Goal: Task Accomplishment & Management: Use online tool/utility

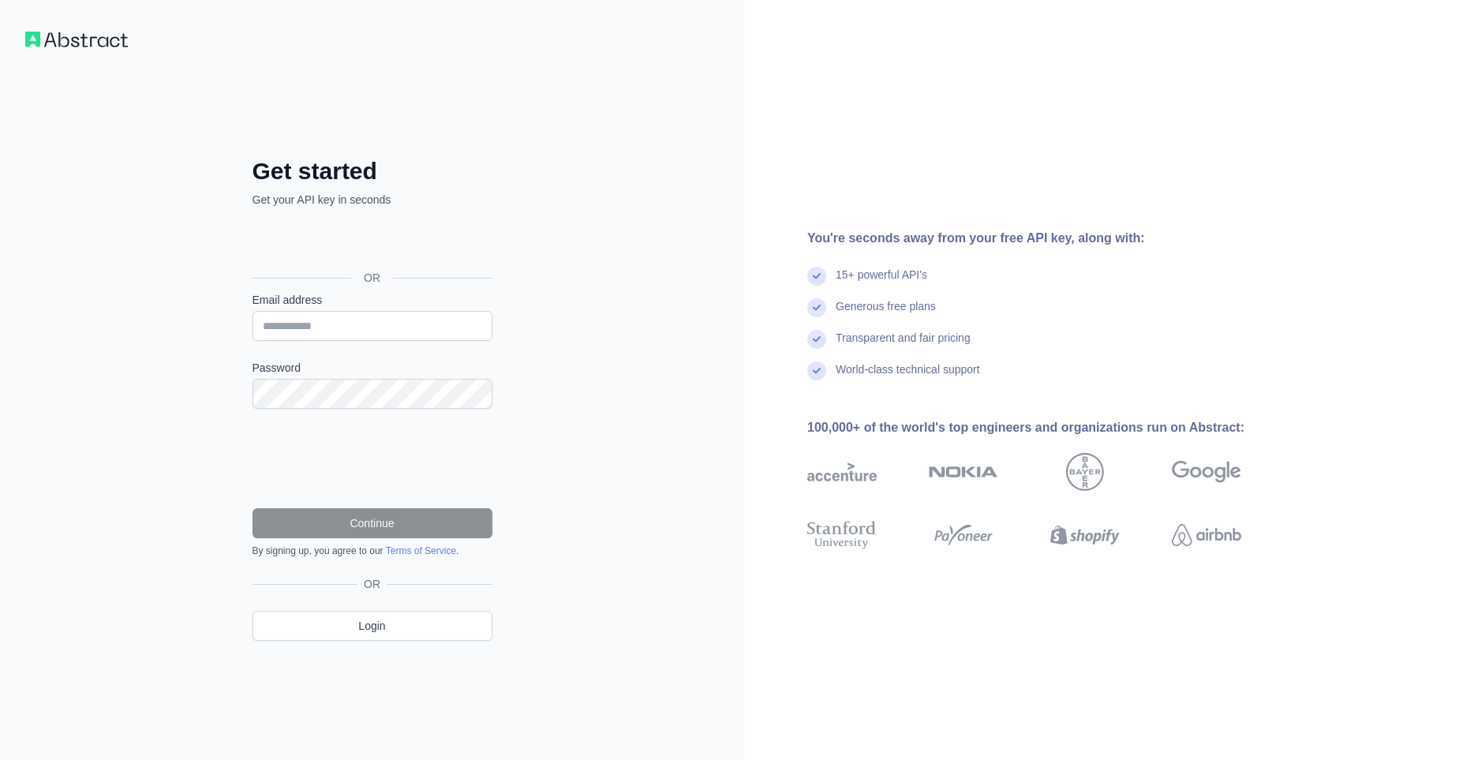
click at [426, 235] on div "Se connecter avec Google. S'ouvre dans un nouvel onglet." at bounding box center [371, 242] width 237 height 35
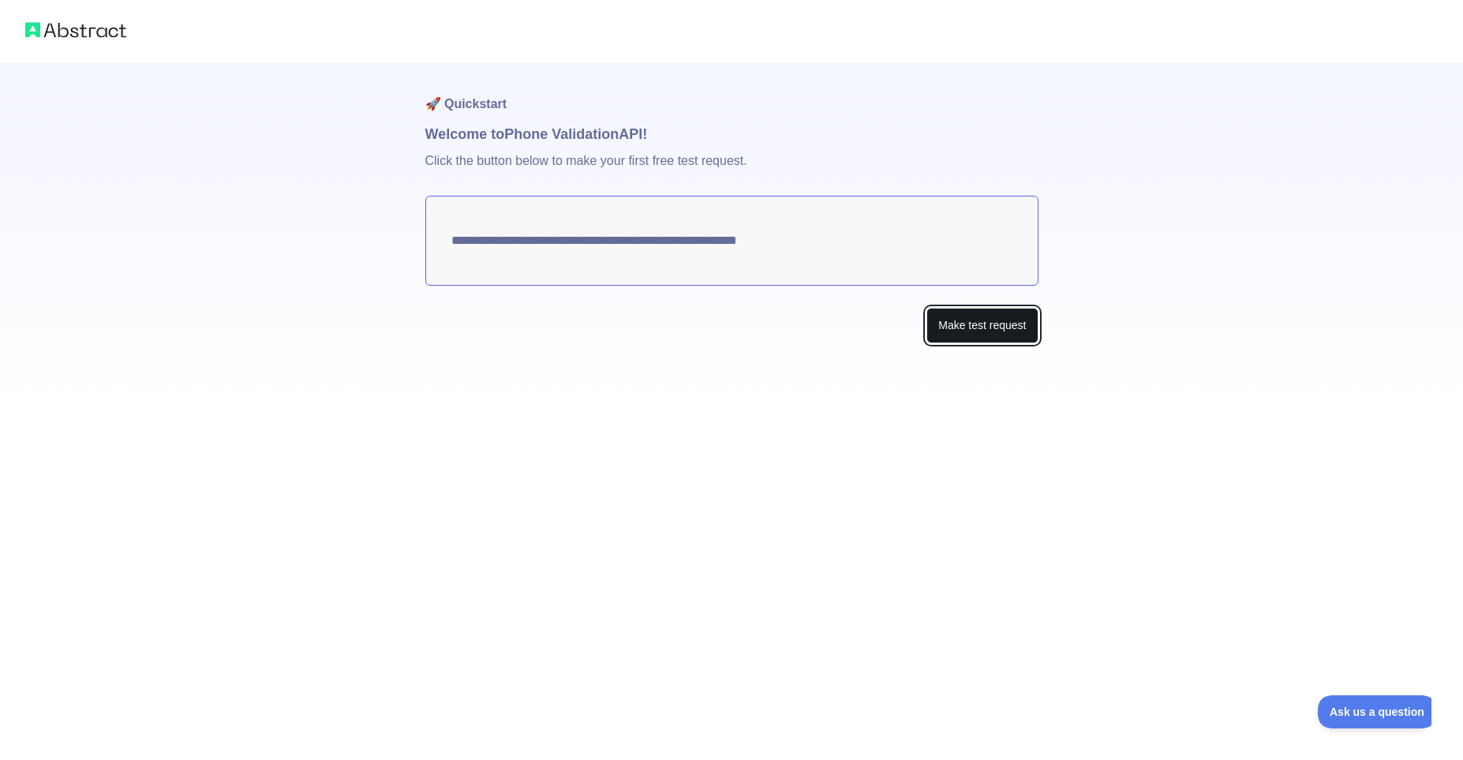
click at [996, 320] on button "Make test request" at bounding box center [982, 326] width 111 height 36
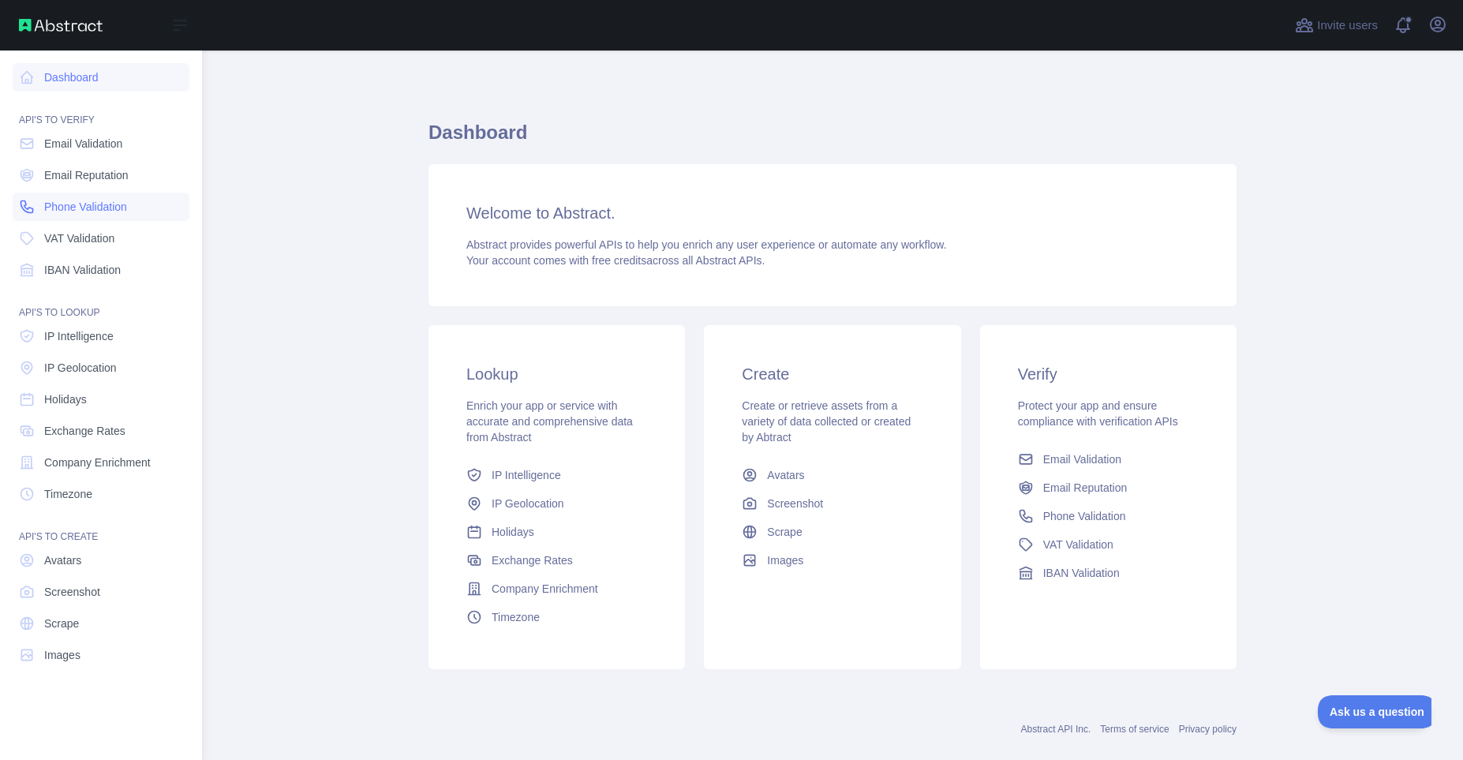
click at [69, 198] on link "Phone Validation" at bounding box center [101, 207] width 177 height 28
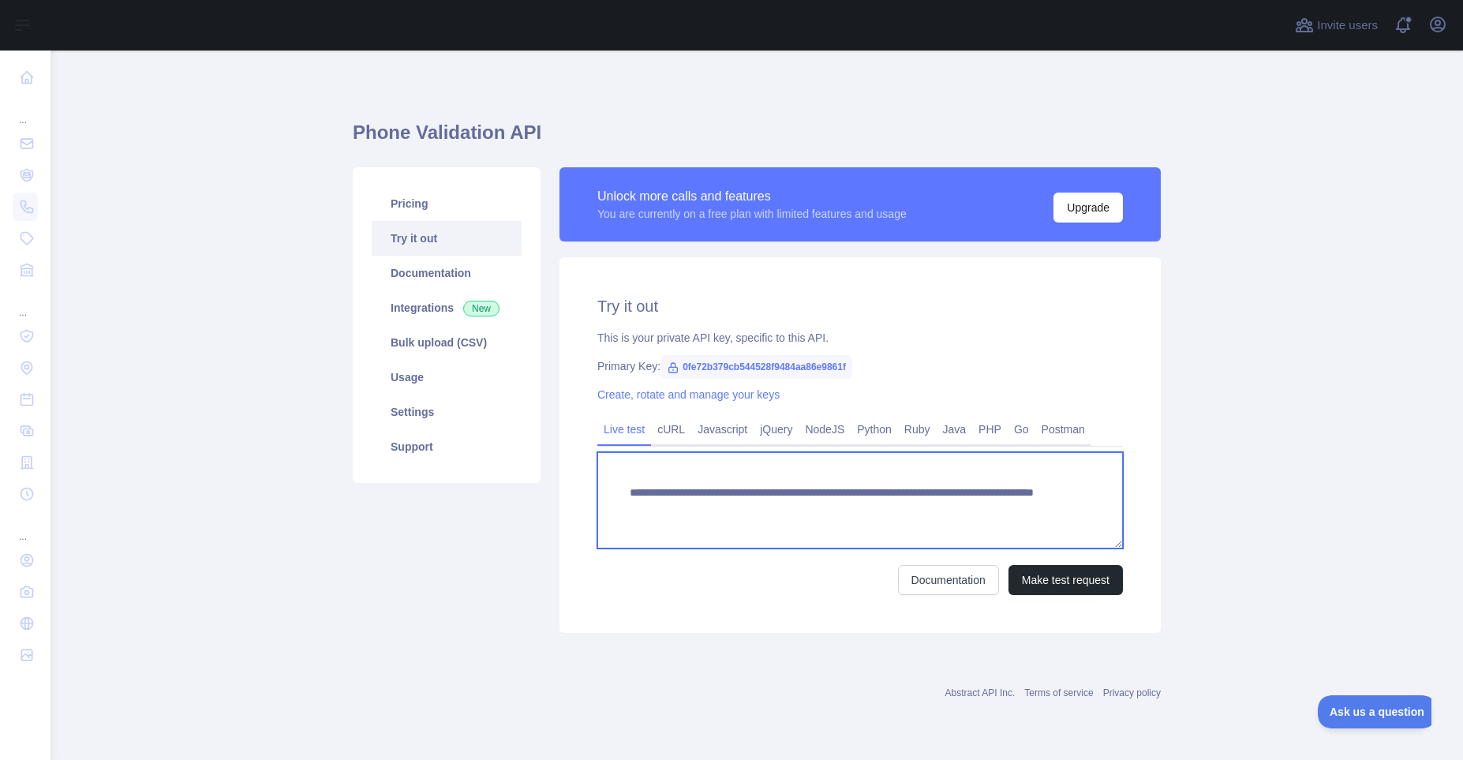
drag, startPoint x: 911, startPoint y: 512, endPoint x: 1016, endPoint y: 512, distance: 105.0
click at [1016, 512] on textarea "**********" at bounding box center [860, 500] width 526 height 96
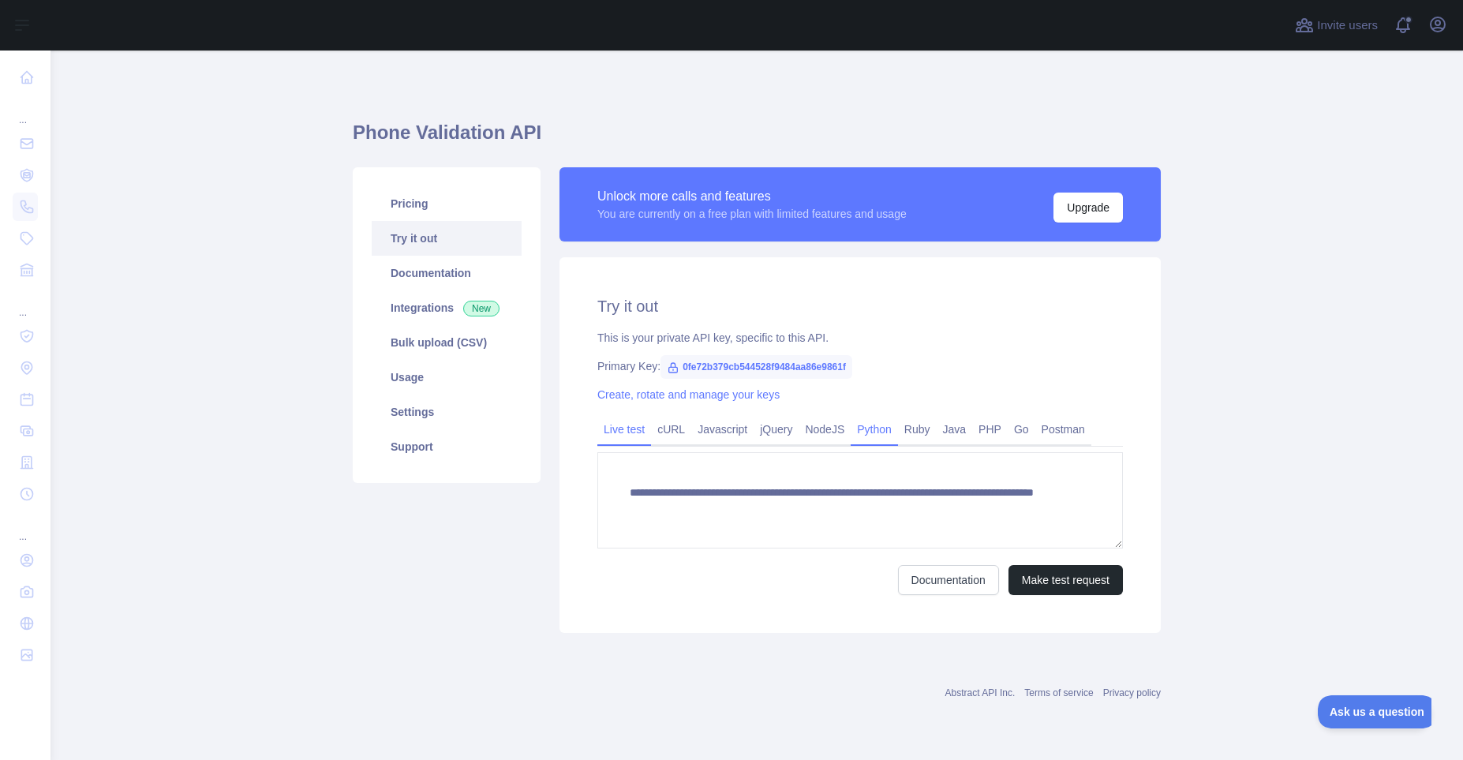
click at [882, 433] on link "Python" at bounding box center [874, 429] width 47 height 25
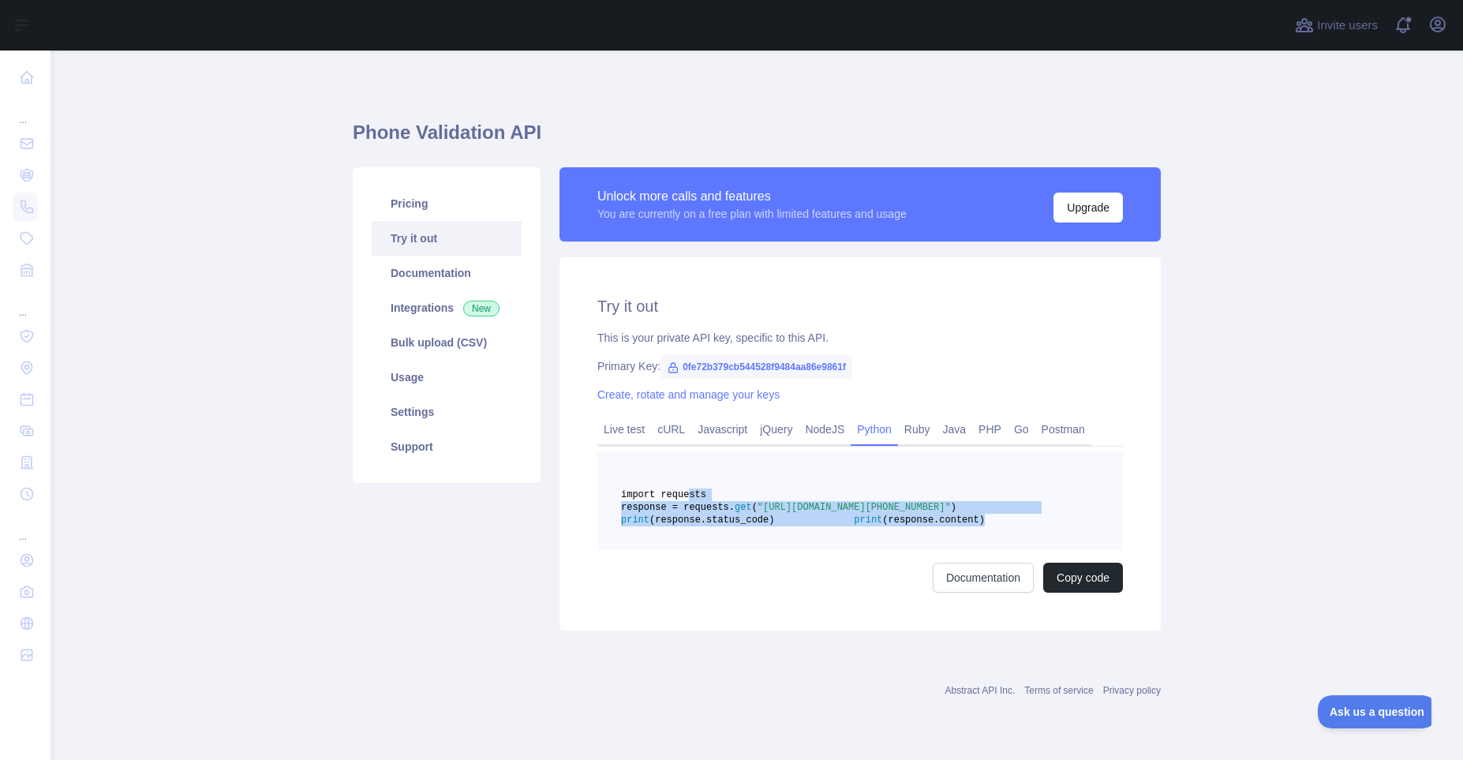
drag, startPoint x: 690, startPoint y: 489, endPoint x: 863, endPoint y: 574, distance: 192.4
click at [863, 550] on pre "import requests response = requests. get ( "[URL][DOMAIN_NAME][PHONE_NUMBER]" )…" at bounding box center [860, 501] width 526 height 98
copy code "import requests response = requests. get ( "[URL][DOMAIN_NAME][PHONE_NUMBER]" )…"
click at [84, 185] on main "Phone Validation API Pricing Try it out Documentation Integrations New Bulk upl…" at bounding box center [757, 406] width 1413 height 710
